Goal: Information Seeking & Learning: Learn about a topic

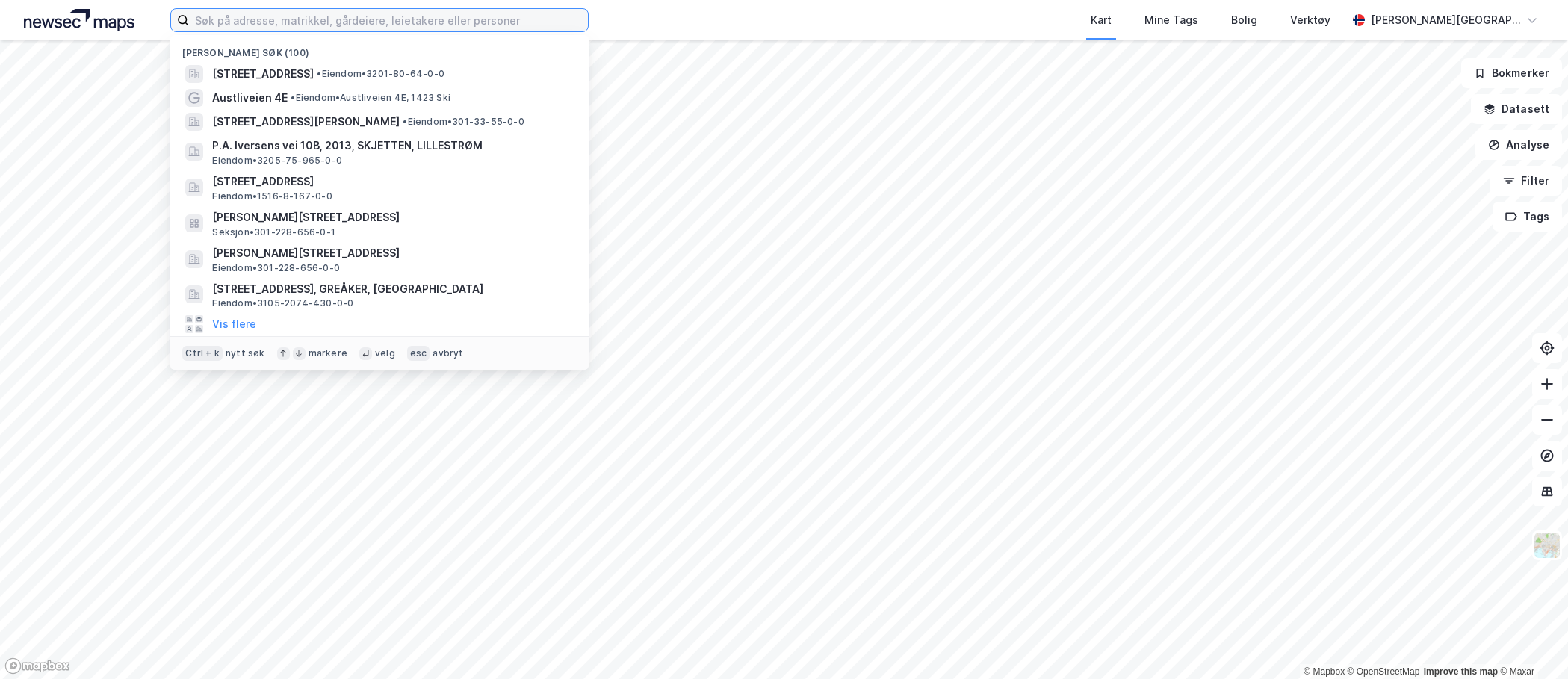
click at [354, 30] on input at bounding box center [388, 20] width 399 height 23
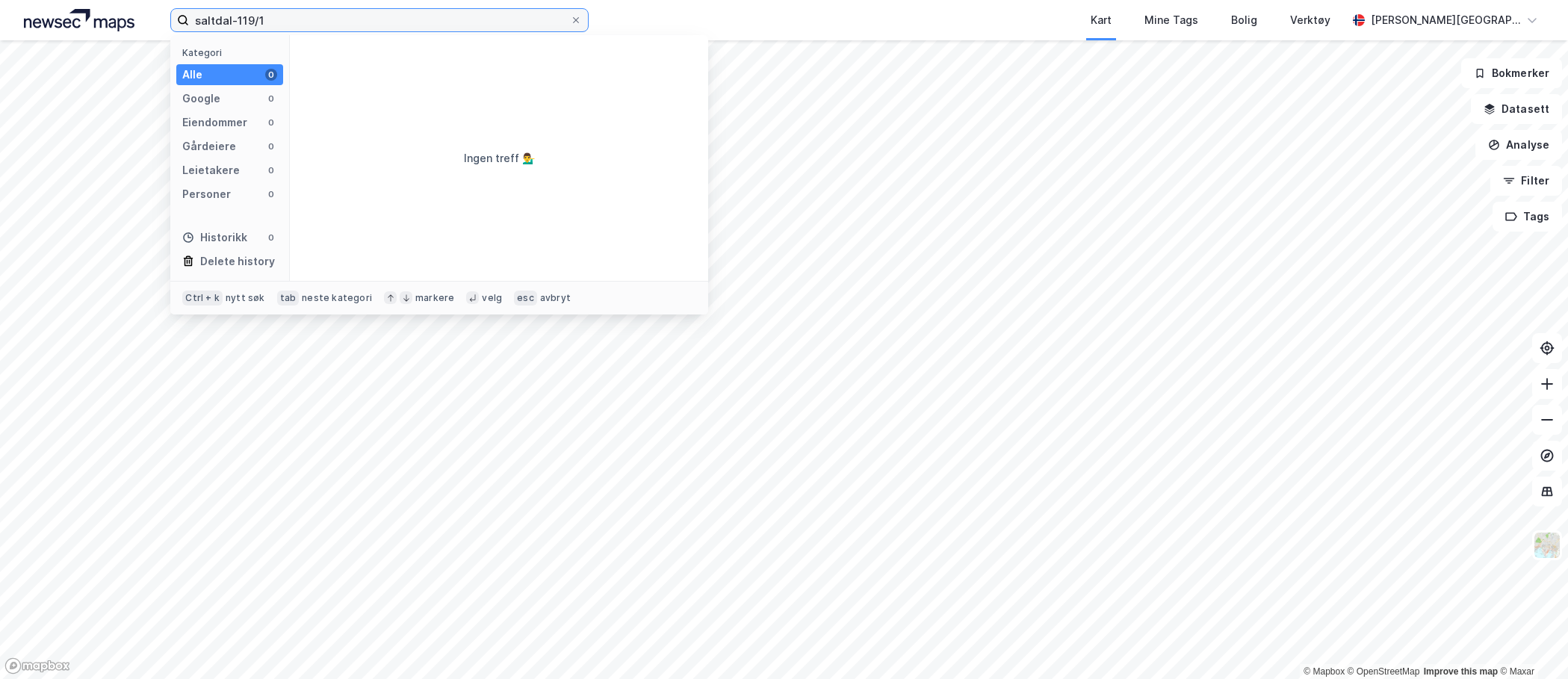
click at [367, 13] on input "saltdal-119/1" at bounding box center [379, 20] width 381 height 23
drag, startPoint x: 231, startPoint y: 20, endPoint x: 171, endPoint y: 20, distance: 60.0
click at [171, 20] on label "saltdal-119/1" at bounding box center [379, 20] width 418 height 24
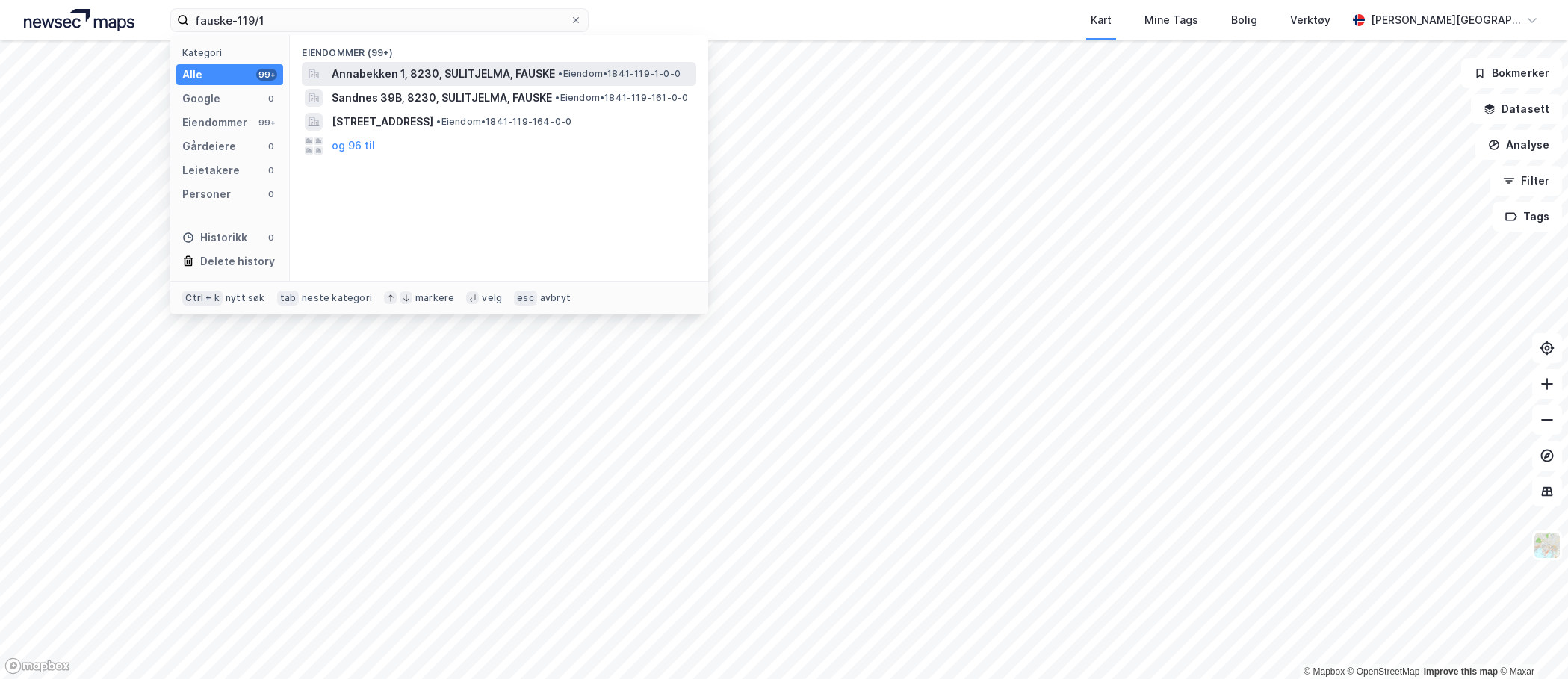
click at [417, 67] on span "Annabekken 1, 8230, SULITJELMA, FAUSKE" at bounding box center [443, 73] width 223 height 18
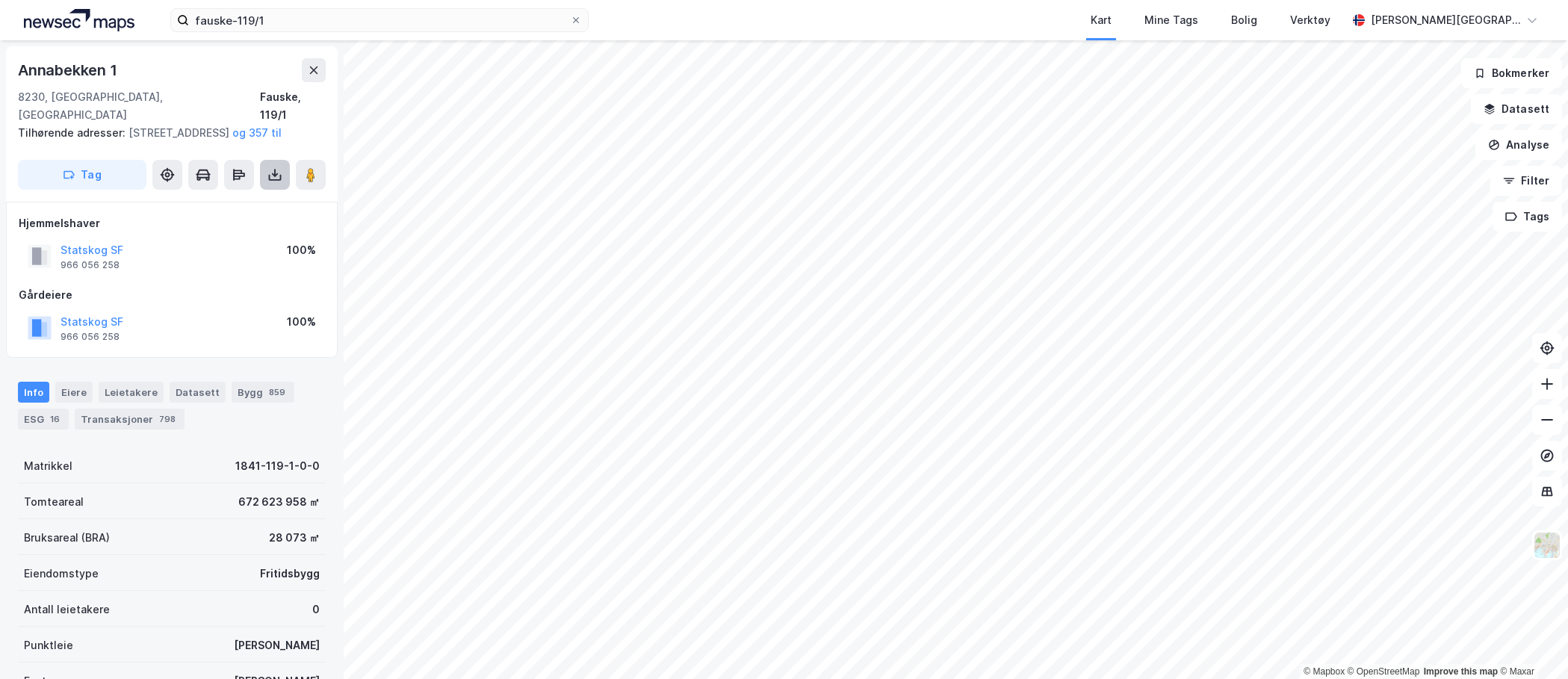
click at [272, 182] on icon at bounding box center [275, 175] width 15 height 15
click at [244, 202] on div "Last ned grunnbok" at bounding box center [200, 205] width 87 height 12
click at [199, 208] on div "Last ned grunnbok" at bounding box center [200, 205] width 87 height 12
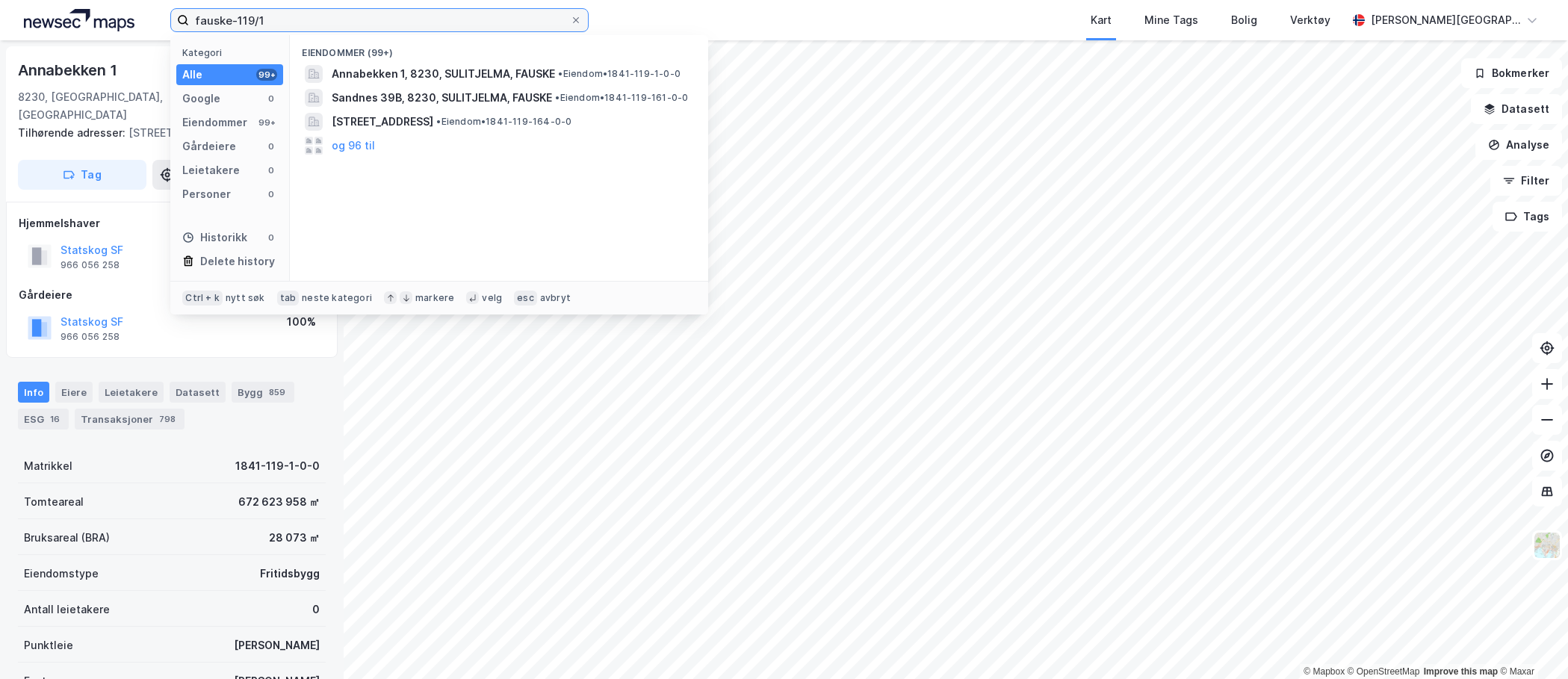
drag, startPoint x: 276, startPoint y: 16, endPoint x: 57, endPoint y: 16, distance: 219.0
click at [57, 16] on div "fauske-119/1 Kategori Alle 99+ Google 0 Eiendommer 99+ Gårdeiere 0 Leietakere 0…" at bounding box center [784, 20] width 1568 height 40
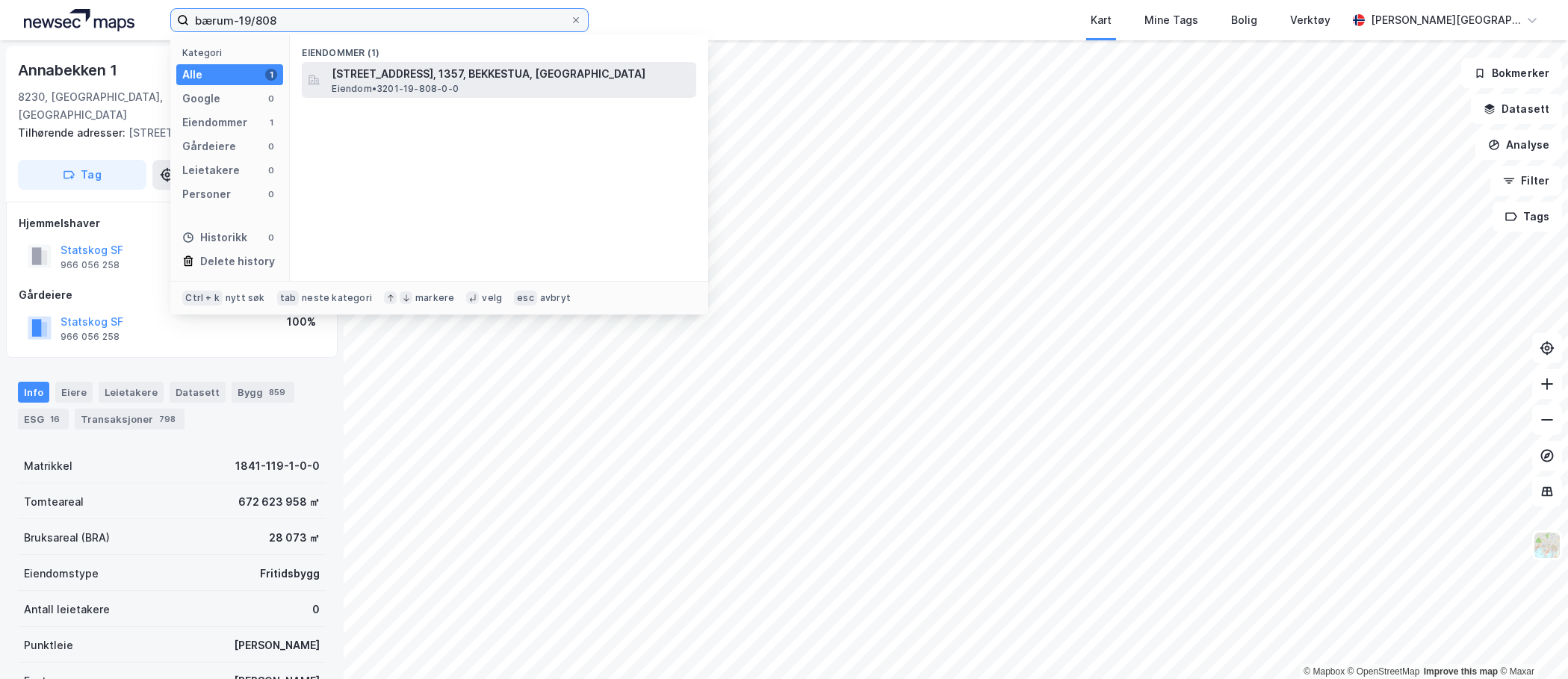
type input "bærum-19/808"
click at [396, 76] on span "[STREET_ADDRESS], 1357, BEKKESTUA, [GEOGRAPHIC_DATA]" at bounding box center [511, 73] width 358 height 18
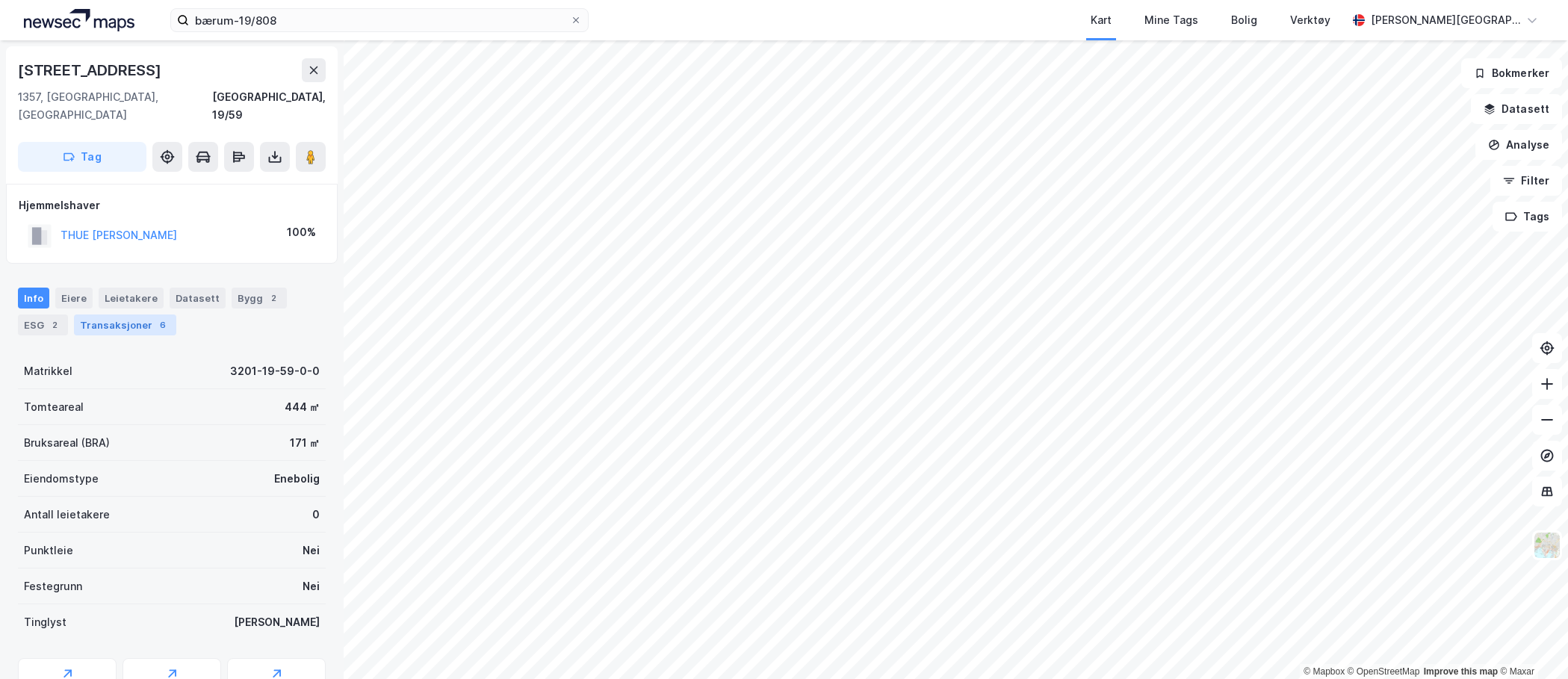
click at [130, 314] on div "Transaksjoner 6" at bounding box center [125, 325] width 102 height 21
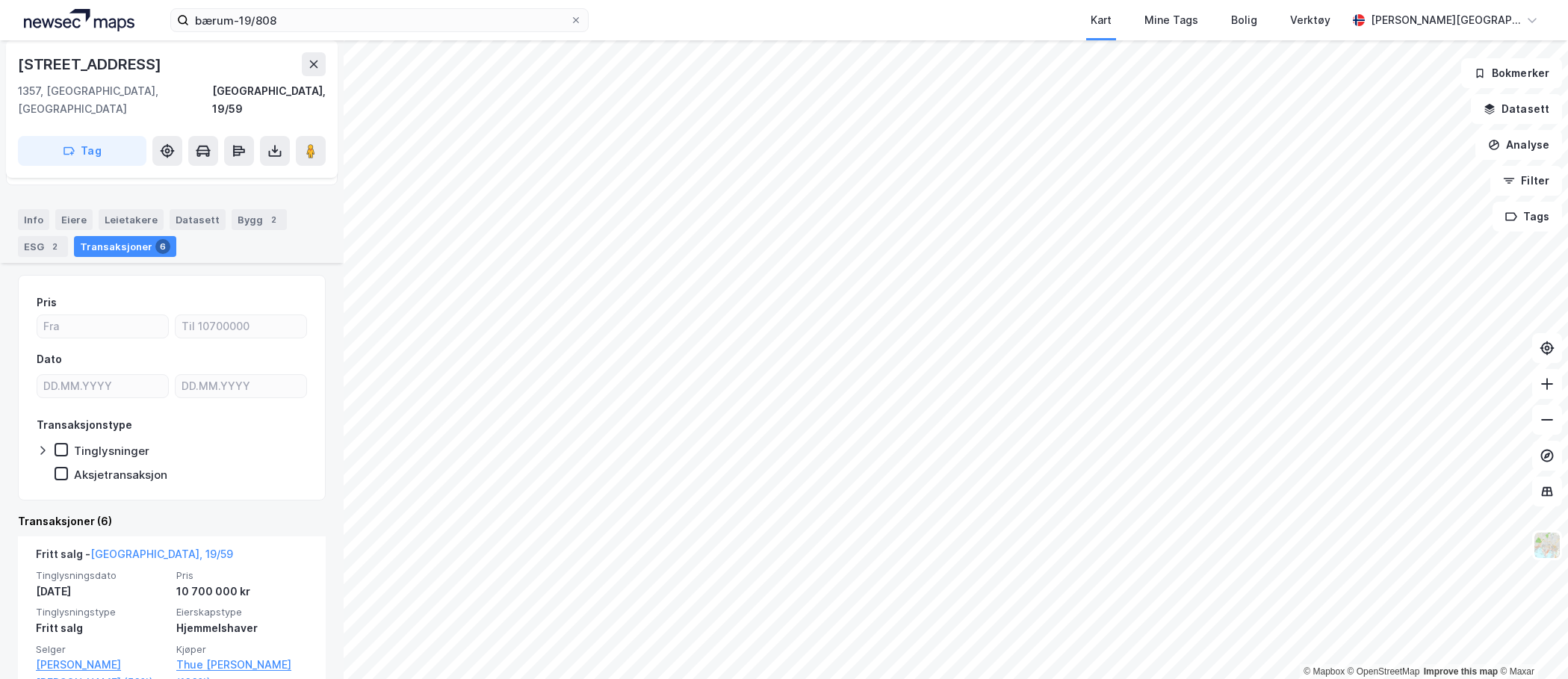
scroll to position [74, 0]
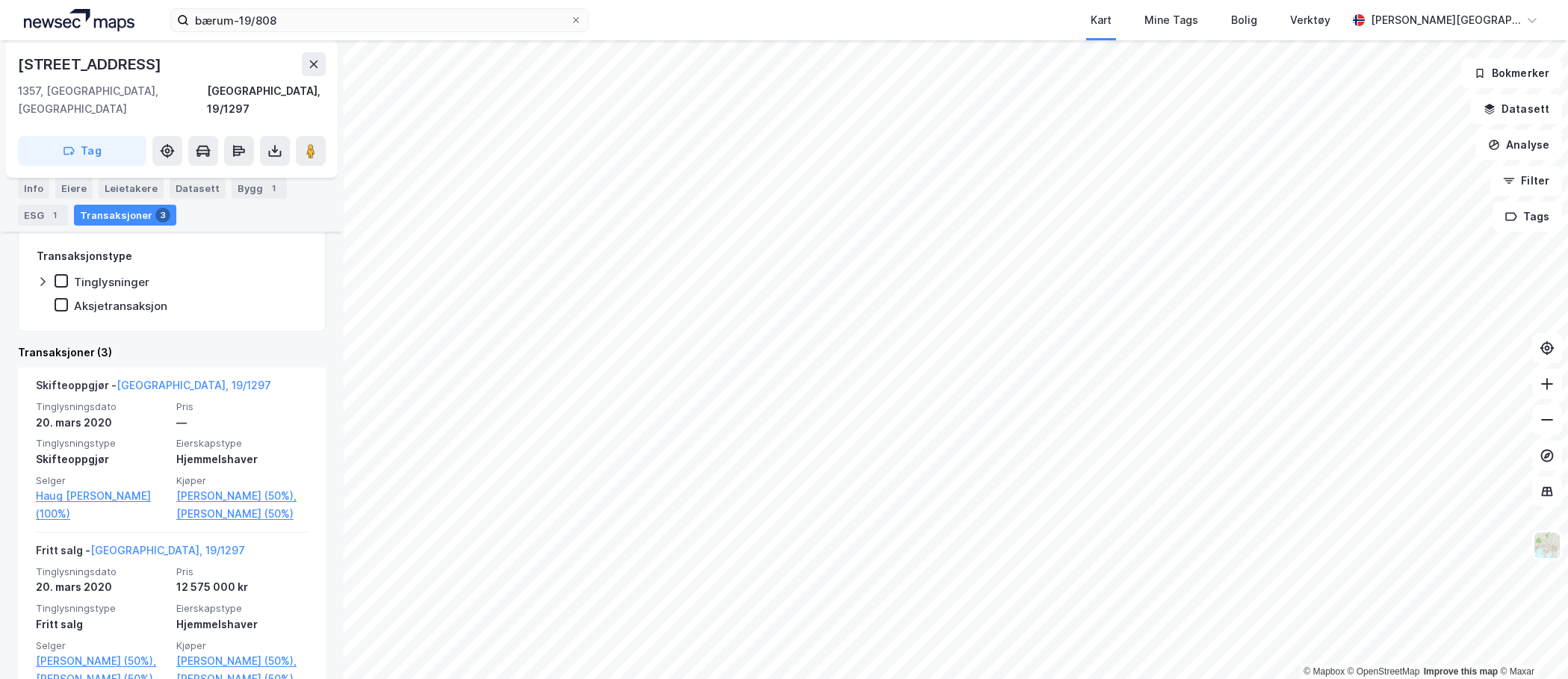
scroll to position [257, 0]
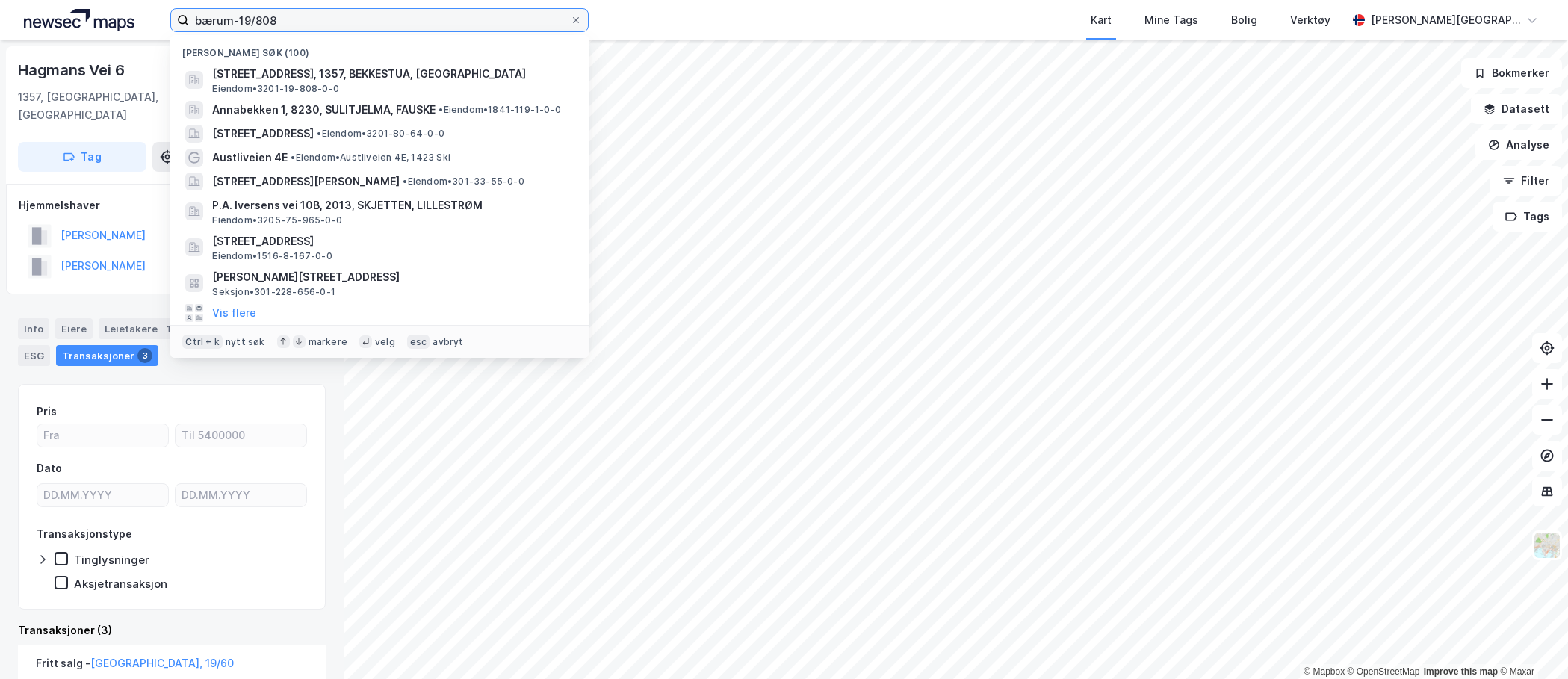
drag, startPoint x: 340, startPoint y: 12, endPoint x: 136, endPoint y: 12, distance: 204.0
click at [136, 12] on div "bærum-19/808 Nylige søk (100) Fagertunveien 15B, 1357, BEKKESTUA, BÆRUM Eiendom…" at bounding box center [784, 20] width 1568 height 40
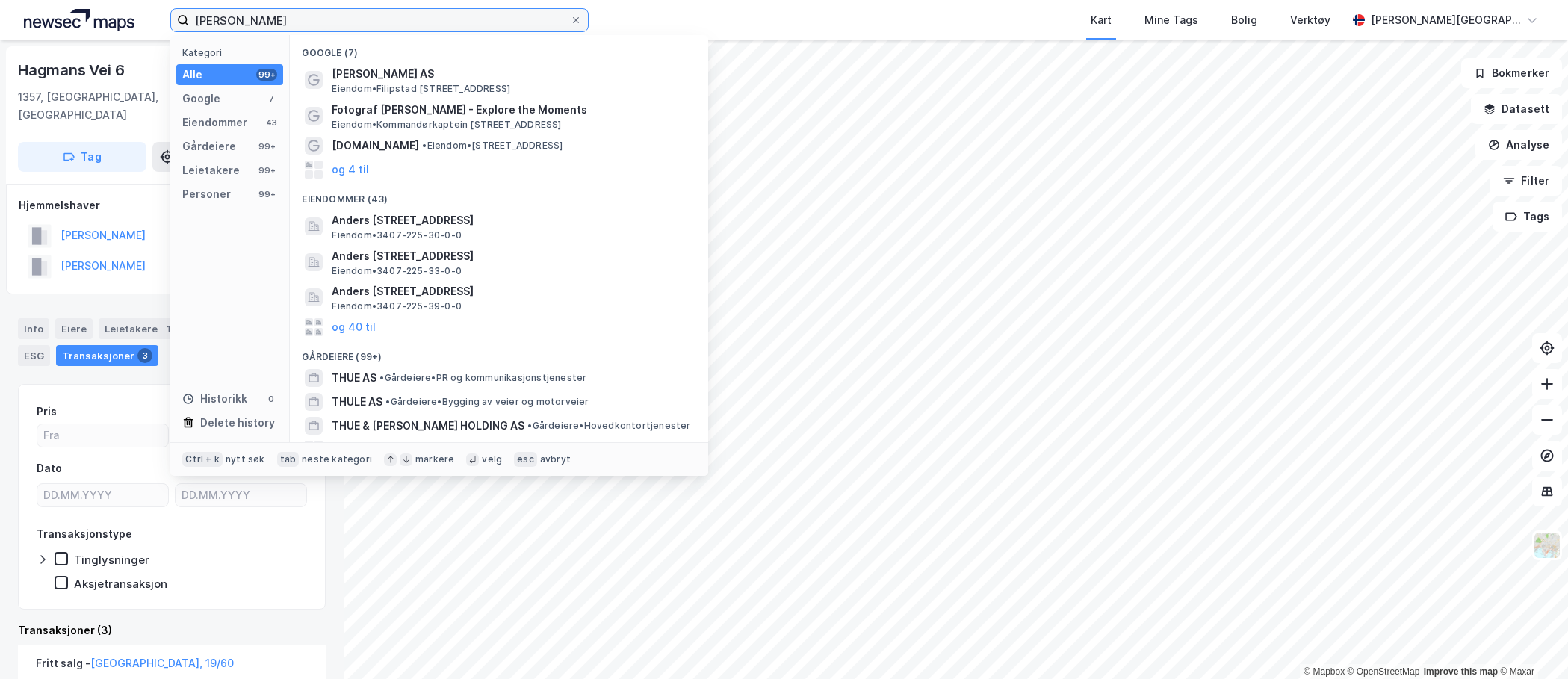
type input "[PERSON_NAME]"
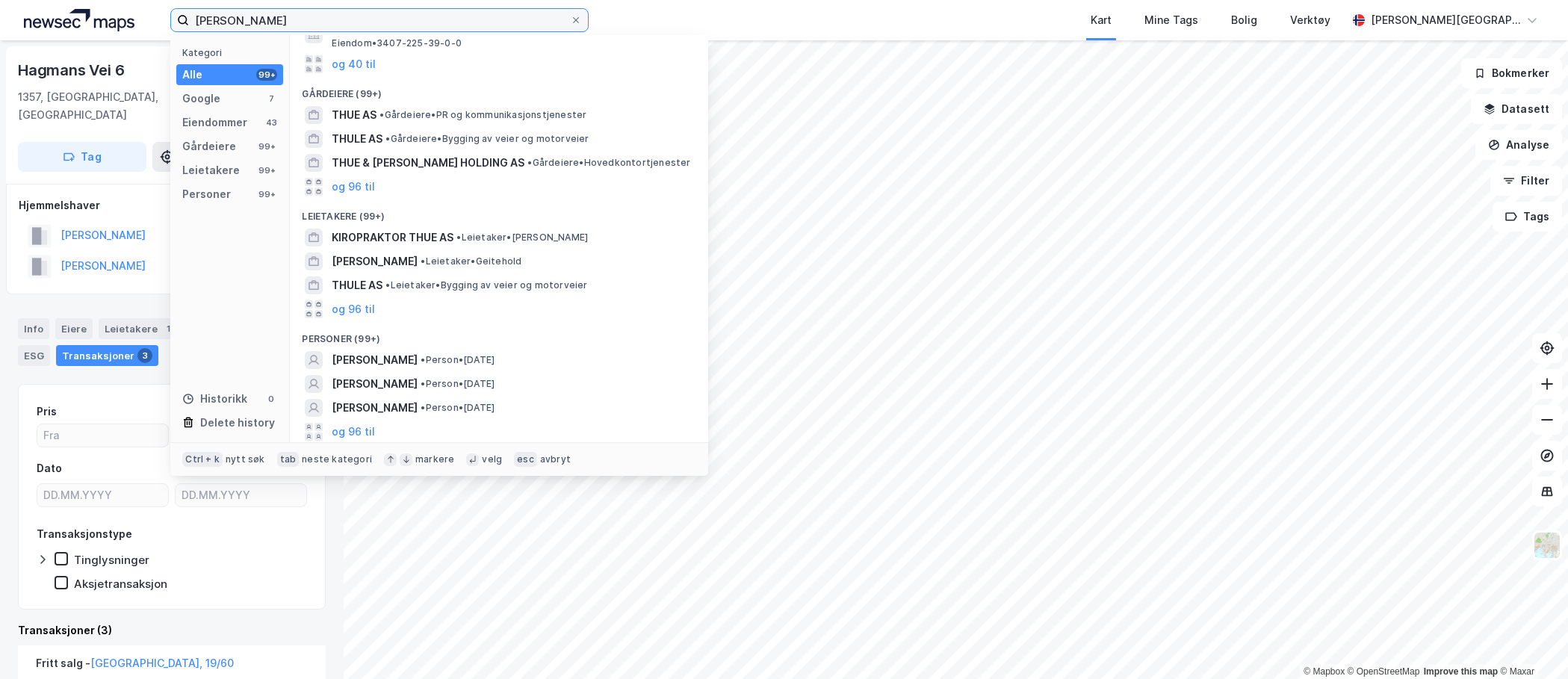
scroll to position [265, 0]
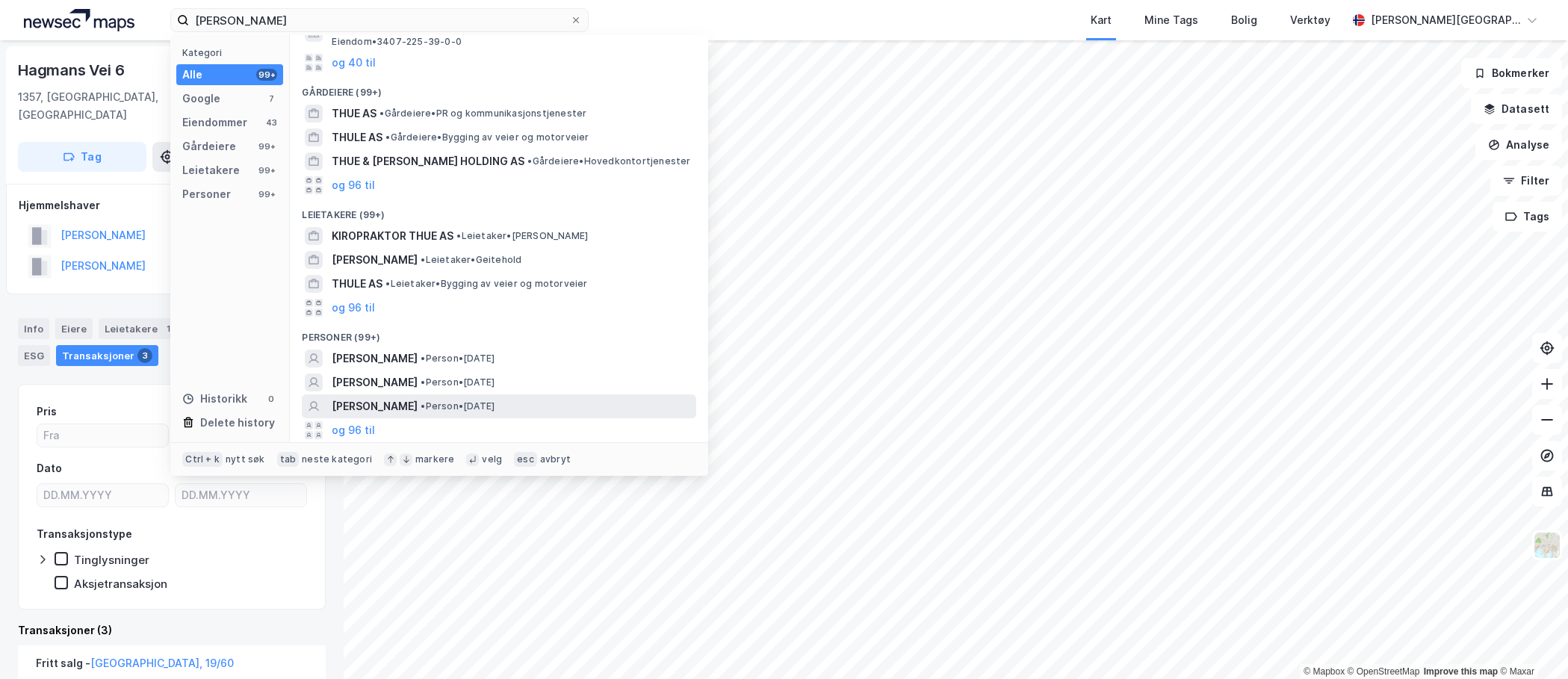
click at [454, 406] on span "• Person • [DATE]" at bounding box center [457, 406] width 74 height 12
